Goal: Transaction & Acquisition: Subscribe to service/newsletter

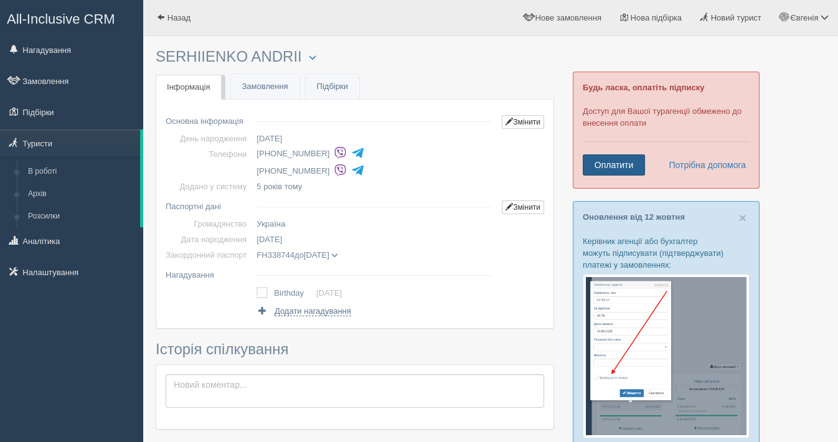
click at [607, 166] on link "Оплатити" at bounding box center [614, 164] width 62 height 21
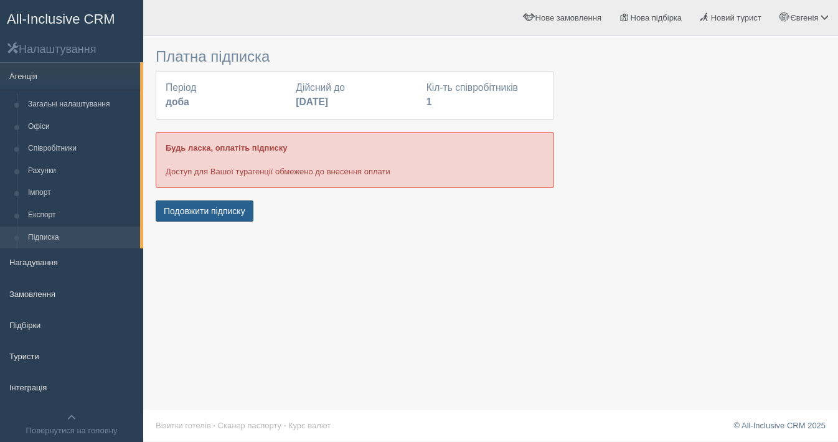
click at [184, 208] on button "Подовжити підписку" at bounding box center [205, 211] width 98 height 21
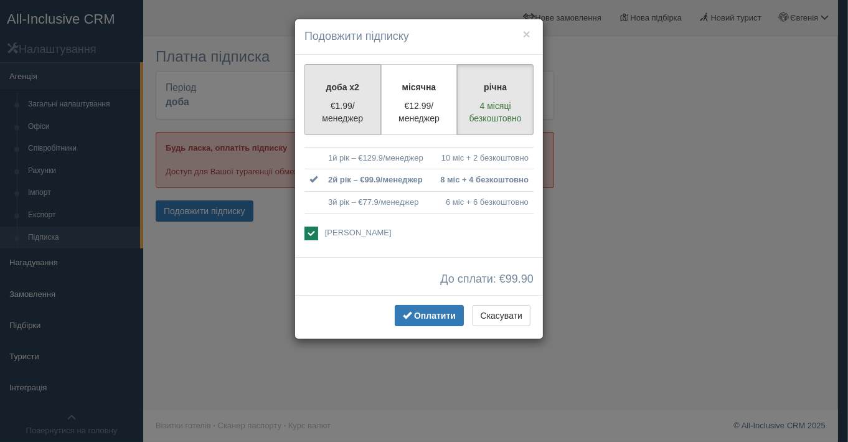
click at [343, 105] on p "€1.99/менеджер" at bounding box center [343, 112] width 60 height 25
radio input "true"
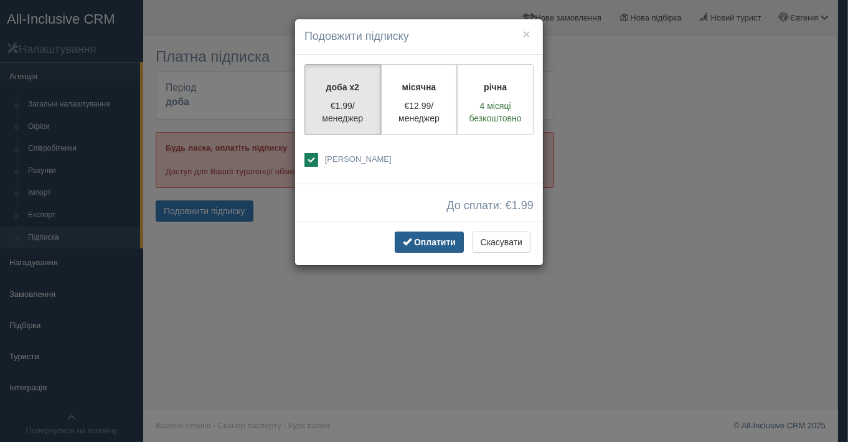
click at [435, 239] on span "Оплатити" at bounding box center [435, 242] width 42 height 10
